Goal: Task Accomplishment & Management: Manage account settings

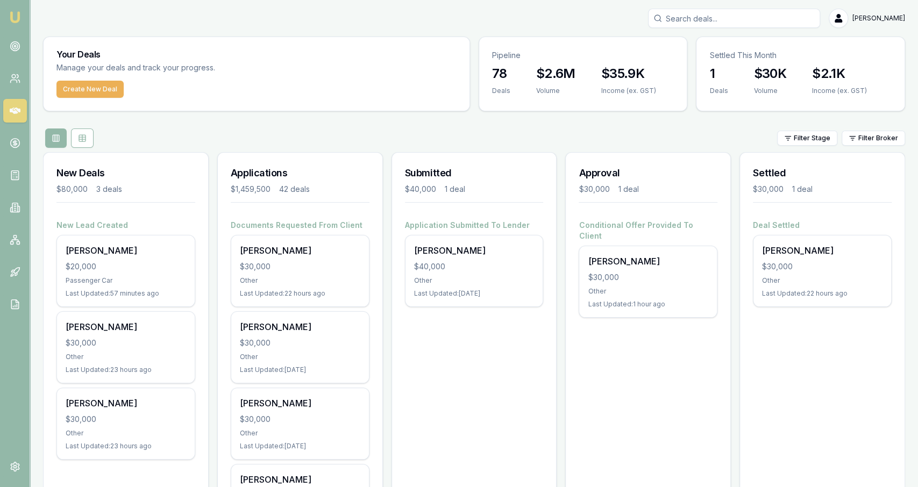
click at [716, 19] on input "Search deals" at bounding box center [734, 18] width 172 height 19
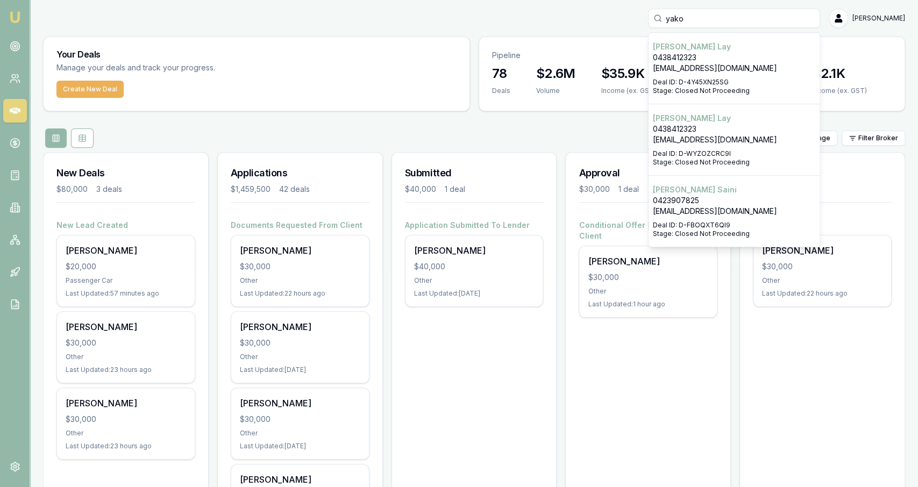
type input "yako"
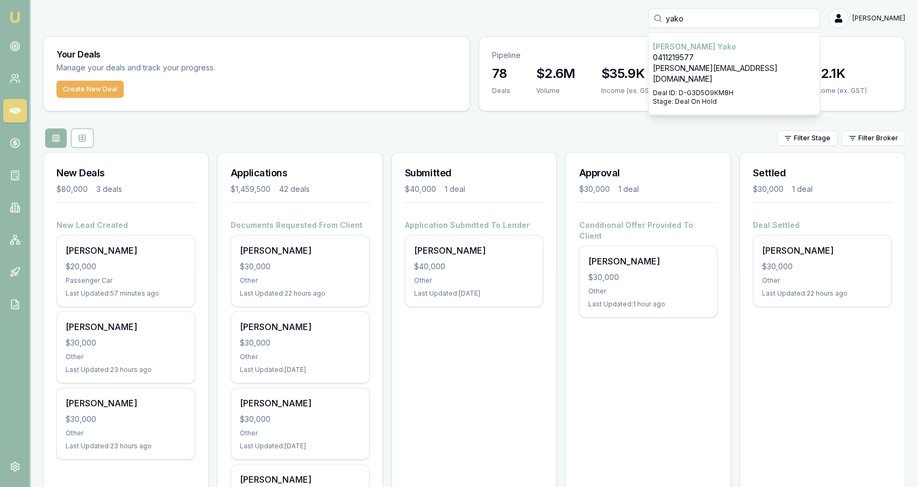
click at [726, 97] on p "Stage: Deal On Hold" at bounding box center [734, 101] width 162 height 9
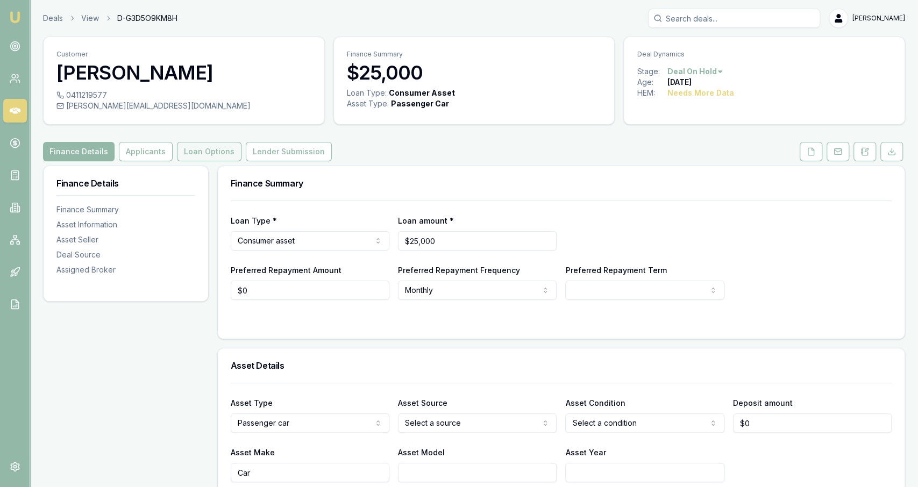
click at [212, 144] on button "Loan Options" at bounding box center [209, 151] width 65 height 19
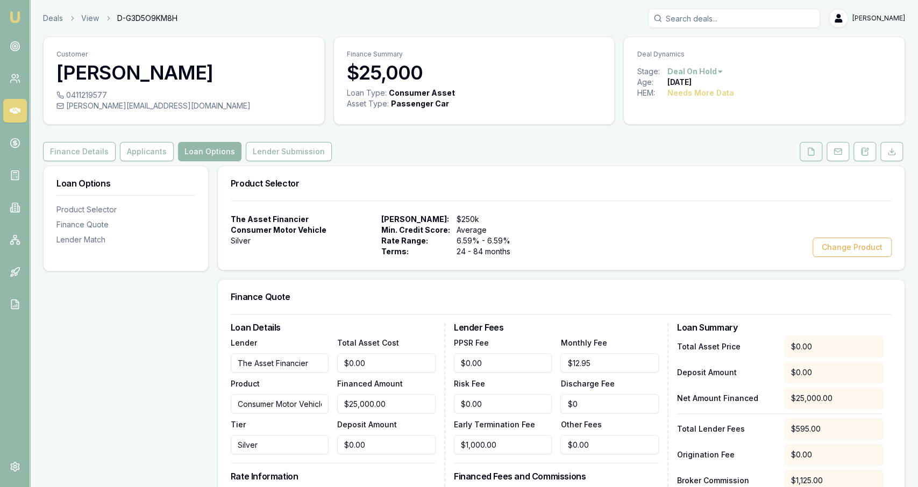
click at [818, 160] on button at bounding box center [810, 151] width 23 height 19
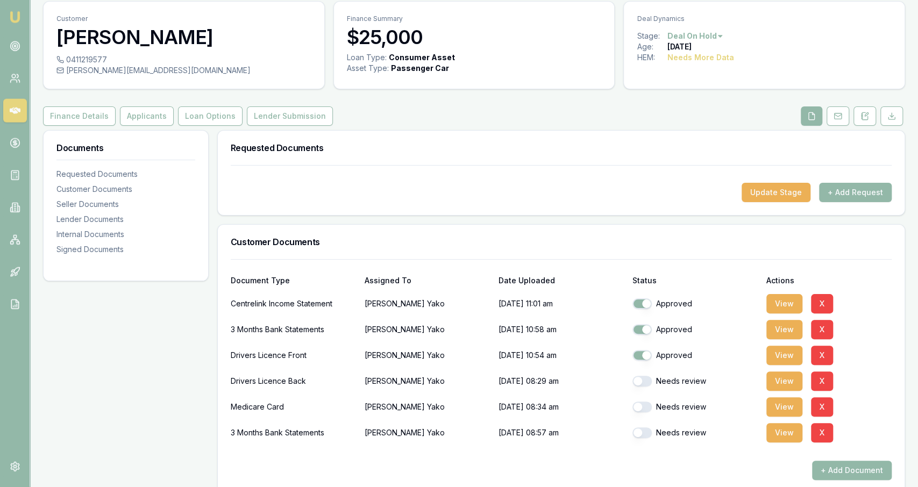
scroll to position [44, 0]
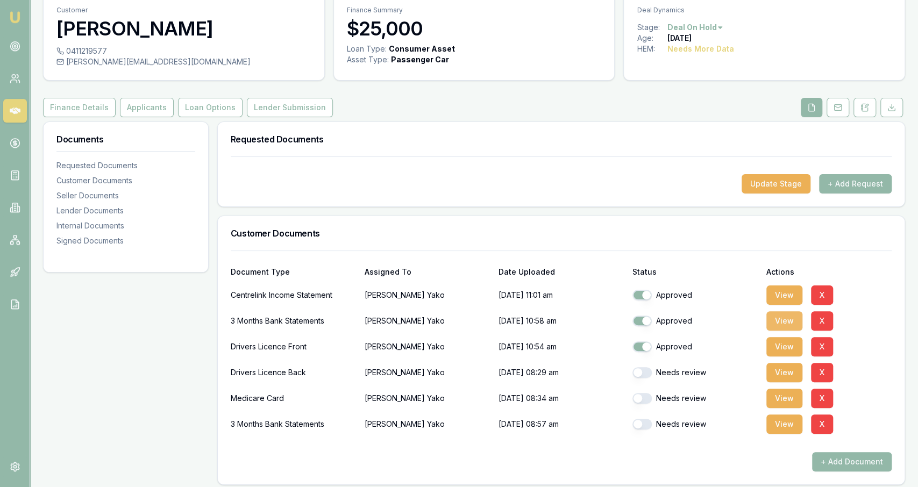
click at [796, 321] on button "View" at bounding box center [784, 320] width 36 height 19
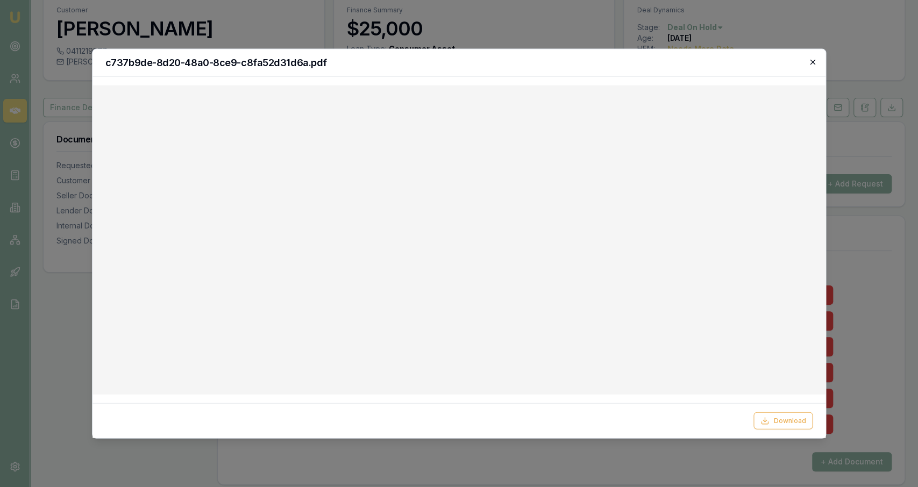
click at [812, 61] on icon "button" at bounding box center [812, 62] width 9 height 9
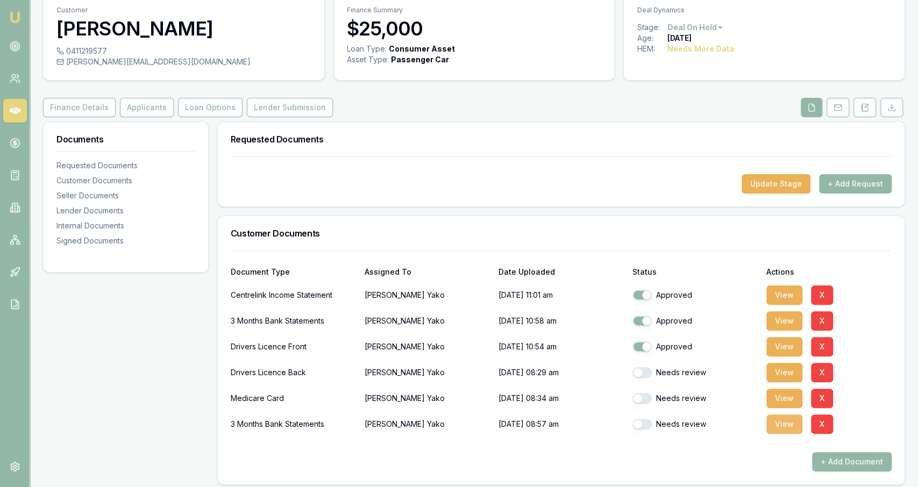
click at [770, 420] on button "View" at bounding box center [784, 424] width 36 height 19
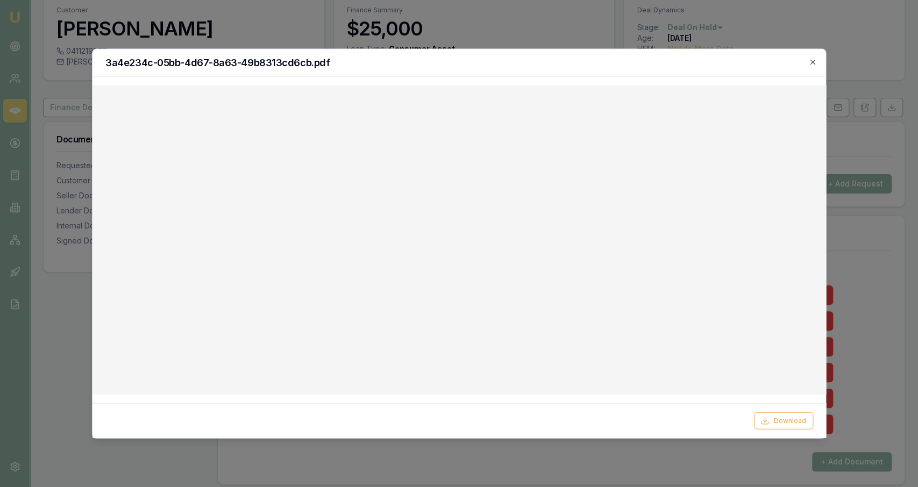
click at [813, 55] on div "3a4e234c-05bb-4d67-8a63-49b8313cd6cb.pdf" at bounding box center [458, 62] width 733 height 27
click at [815, 64] on icon "button" at bounding box center [812, 62] width 9 height 9
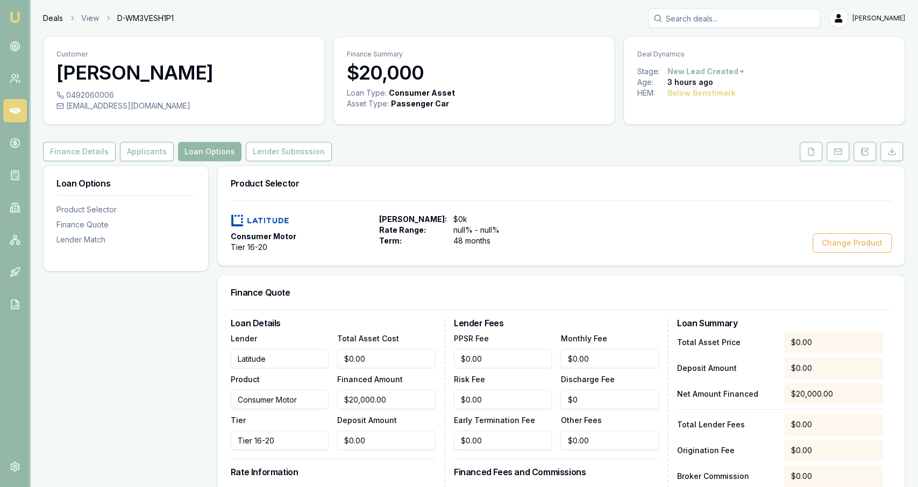
click at [51, 23] on link "Deals" at bounding box center [53, 18] width 20 height 11
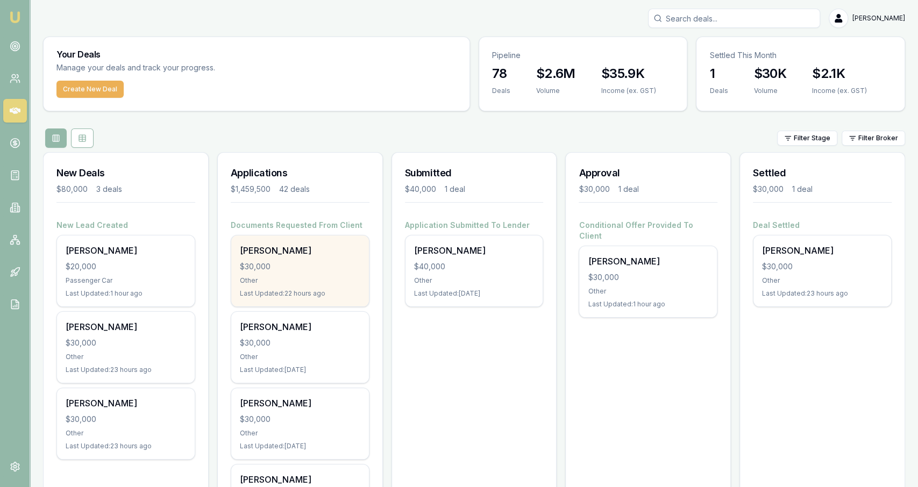
click at [328, 285] on div "Rory Cahill $30,000 Other Last Updated: 22 hours ago" at bounding box center [300, 270] width 138 height 71
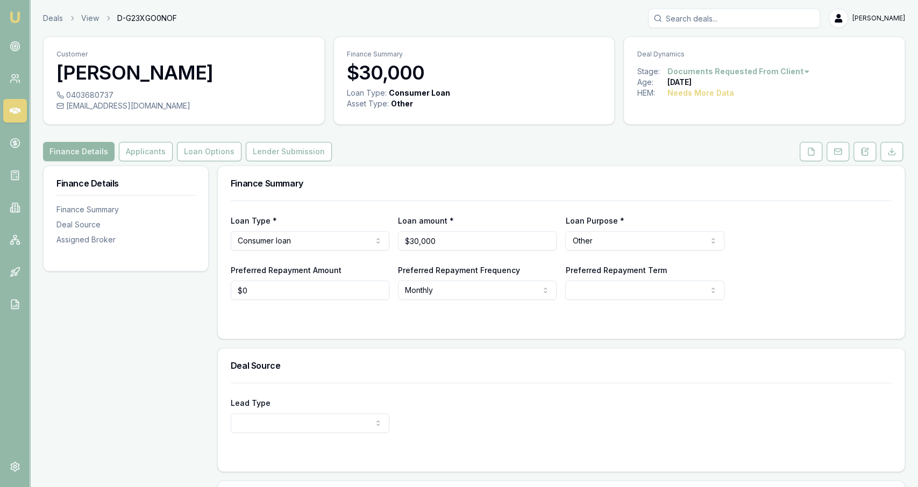
click at [141, 164] on div "Customer Rory Cahill 0403680737 rorycahill77@gmail.com Finance Summary $30,000 …" at bounding box center [474, 326] width 862 height 579
click at [141, 160] on button "Applicants" at bounding box center [146, 151] width 54 height 19
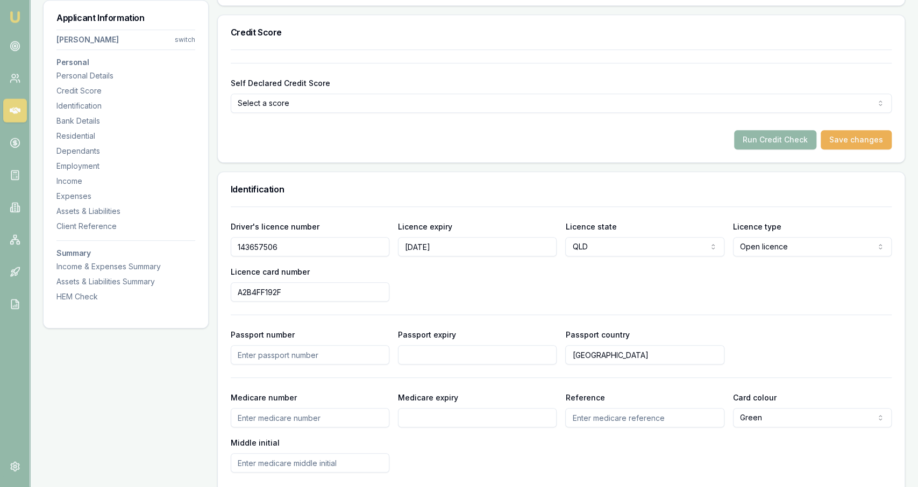
scroll to position [384, 0]
click at [771, 132] on button "Run Credit Check" at bounding box center [775, 138] width 82 height 19
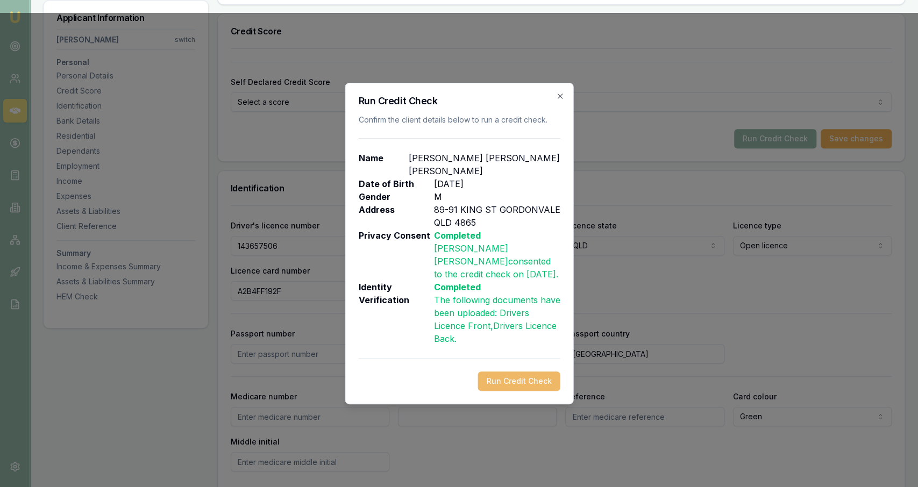
click at [552, 371] on button "Run Credit Check" at bounding box center [518, 380] width 82 height 19
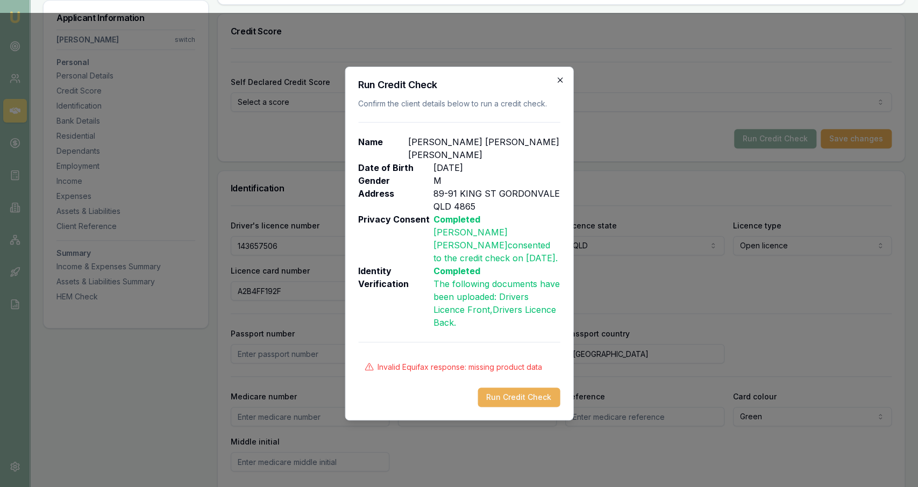
click at [556, 84] on icon "button" at bounding box center [559, 80] width 9 height 9
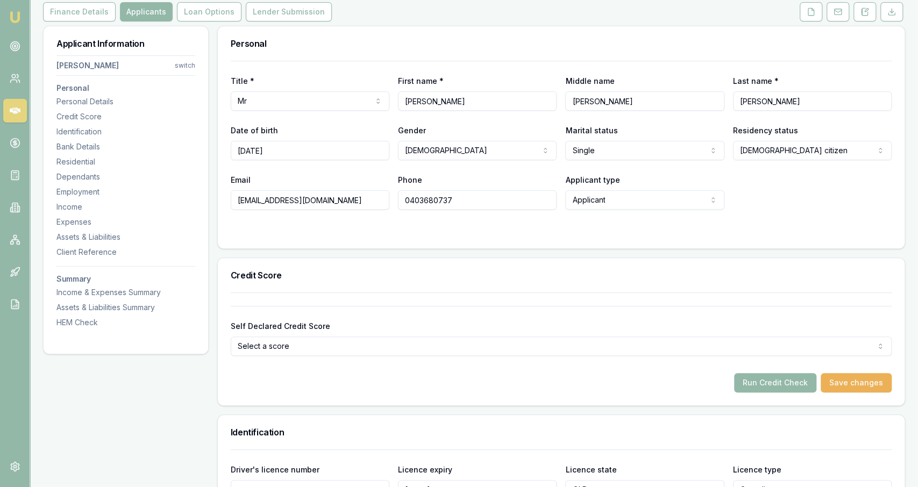
scroll to position [0, 0]
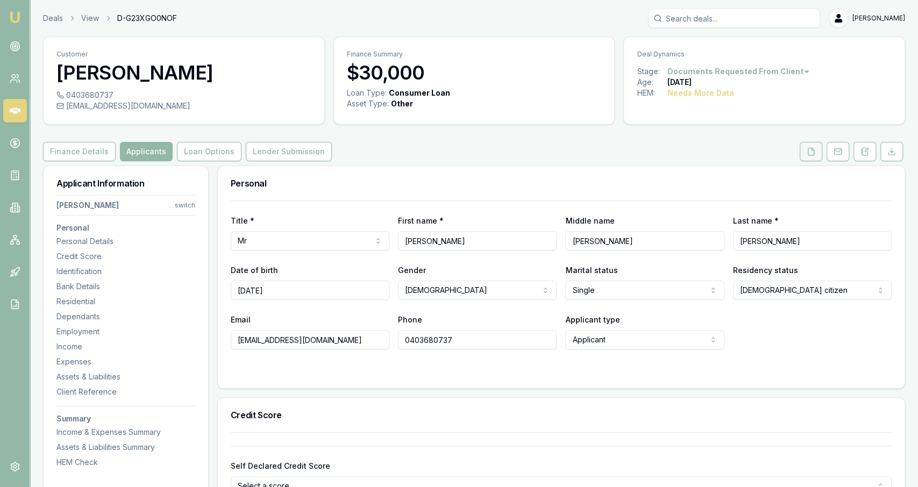
click at [803, 158] on button at bounding box center [810, 151] width 23 height 19
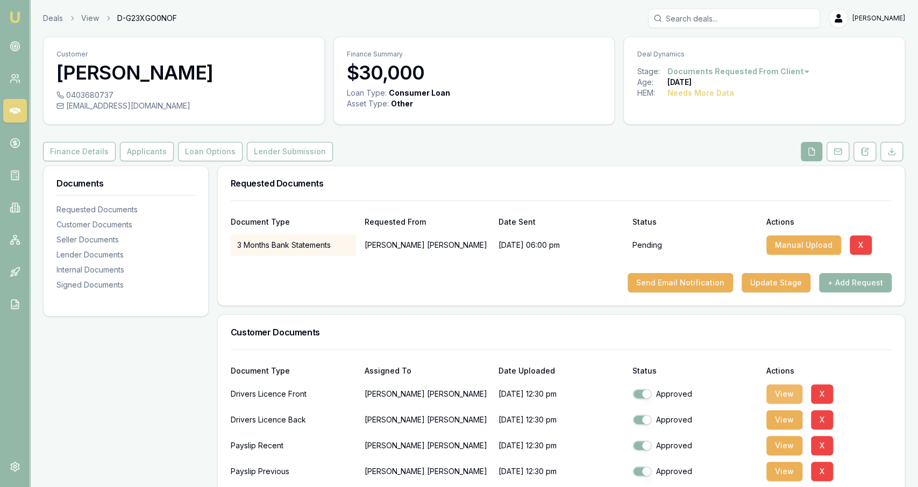
click at [792, 399] on button "View" at bounding box center [784, 393] width 36 height 19
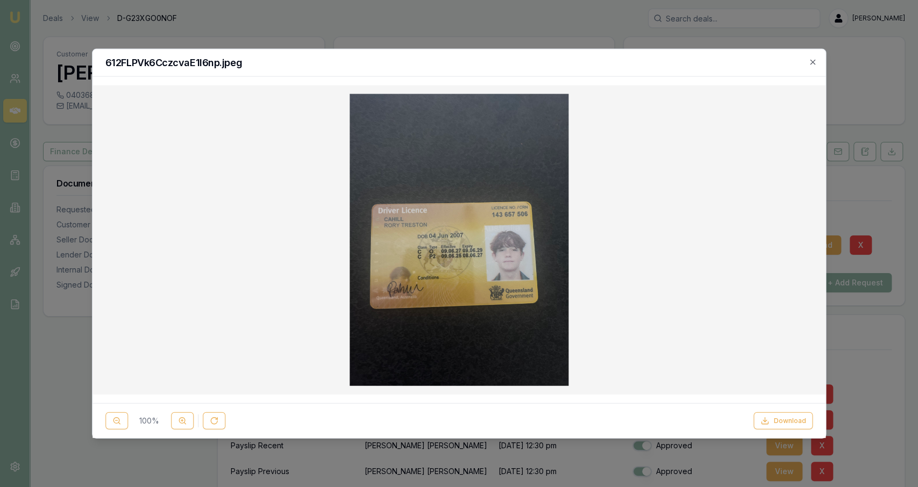
click at [817, 68] on div "612FLPVk6CczcvaE1I6np.jpeg" at bounding box center [458, 62] width 733 height 27
click at [816, 67] on div "612FLPVk6CczcvaE1I6np.jpeg" at bounding box center [458, 62] width 733 height 27
click at [808, 61] on h2 "612FLPVk6CczcvaE1I6np.jpeg" at bounding box center [459, 63] width 708 height 10
click at [814, 60] on icon "button" at bounding box center [812, 62] width 9 height 9
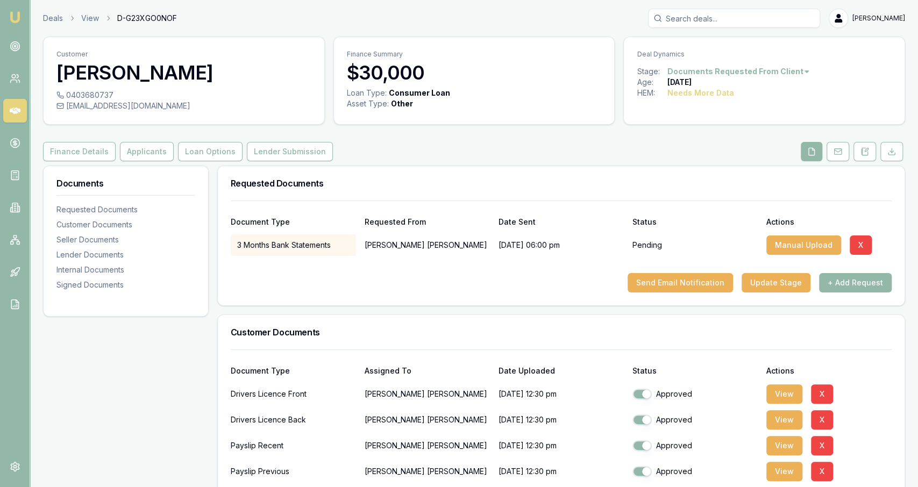
click at [521, 158] on div "Finance Details Applicants Loan Options Lender Submission" at bounding box center [474, 151] width 862 height 19
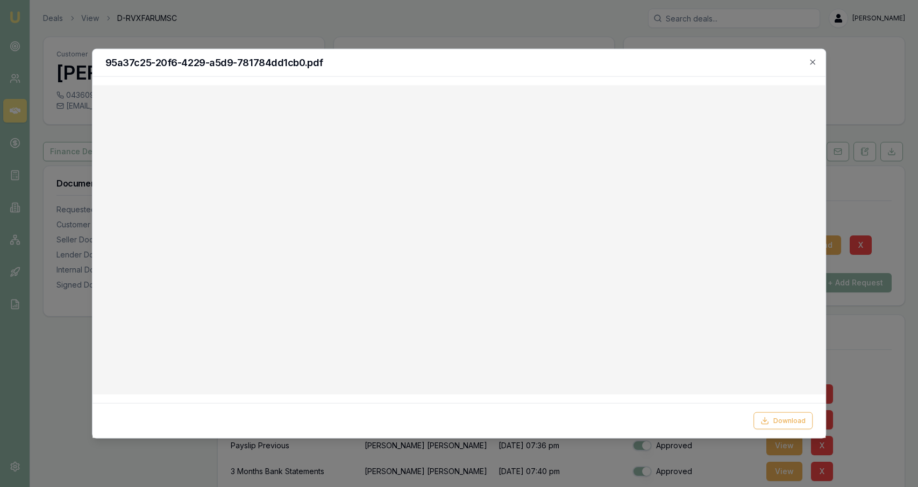
scroll to position [338, 0]
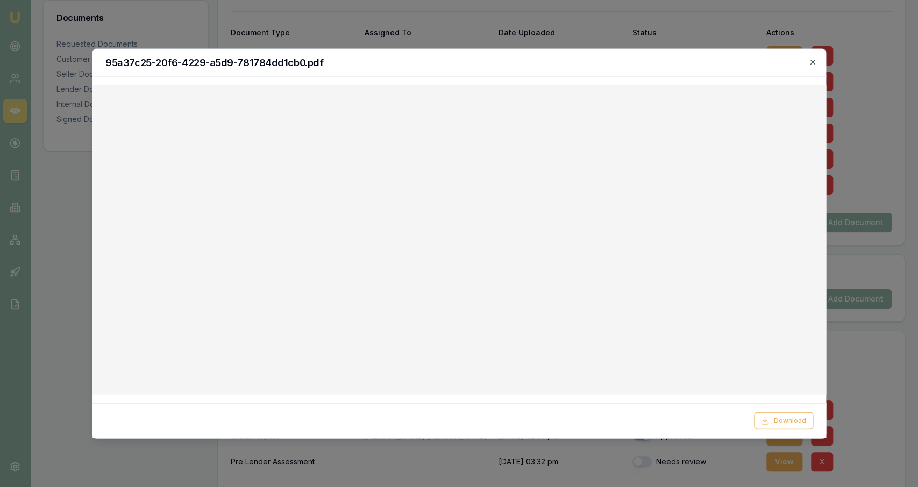
click at [55, 118] on div at bounding box center [459, 243] width 918 height 487
